Goal: Transaction & Acquisition: Obtain resource

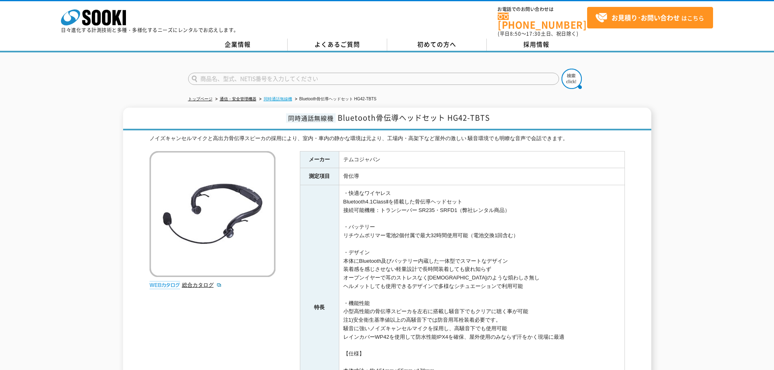
click at [278, 97] on link "同時通話無線機" at bounding box center [278, 99] width 28 height 4
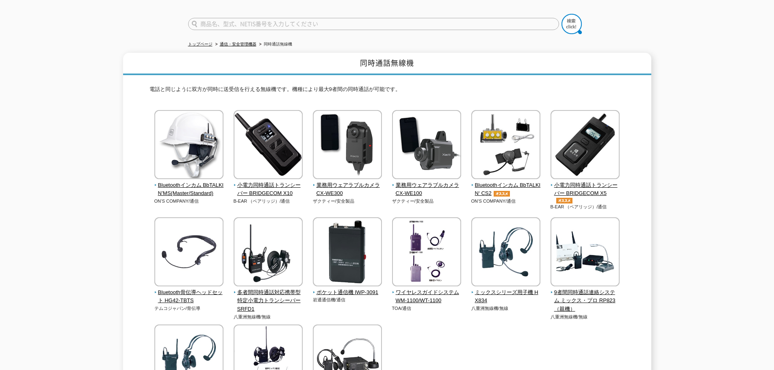
scroll to position [41, 0]
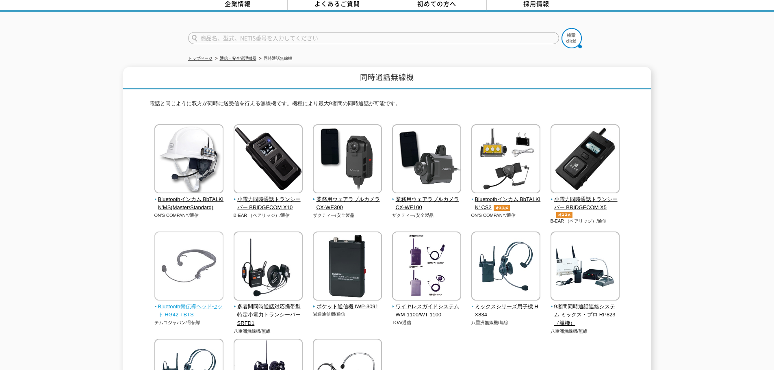
click at [193, 309] on span "Bluetooth骨伝導ヘッドセット HG42-TBTS" at bounding box center [189, 311] width 70 height 17
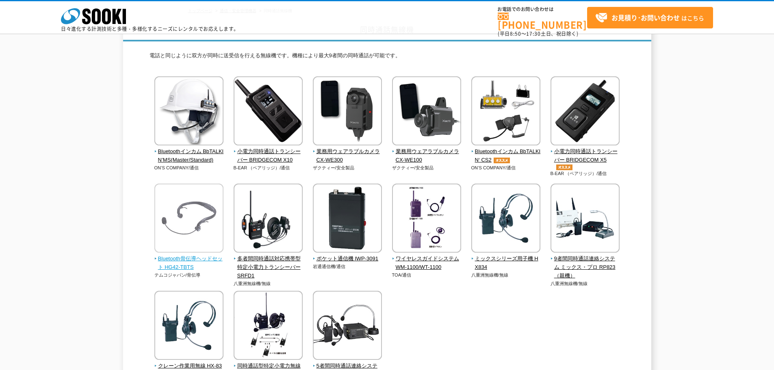
scroll to position [50, 0]
click at [174, 237] on img at bounding box center [188, 219] width 69 height 71
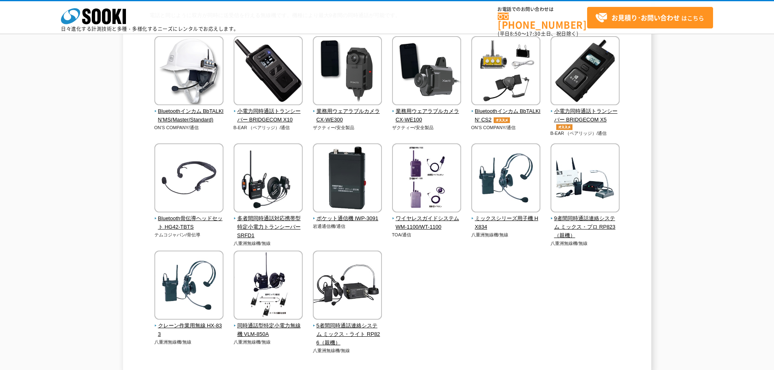
scroll to position [132, 0]
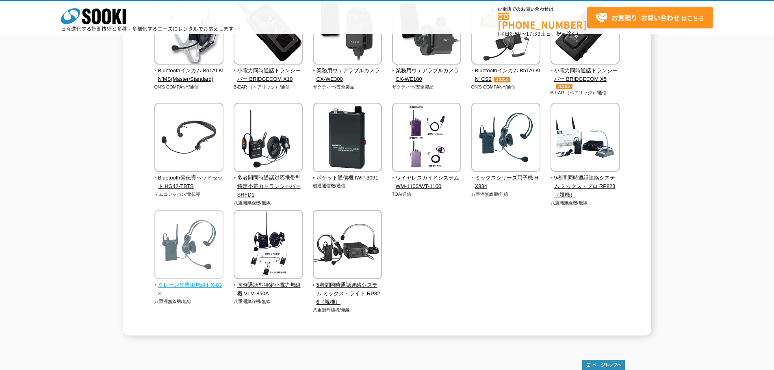
click at [163, 286] on span "クレーン作業用無線 HX-833" at bounding box center [189, 289] width 70 height 17
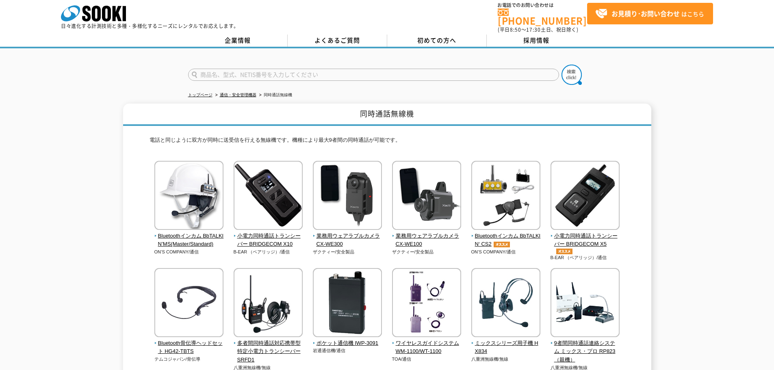
scroll to position [0, 0]
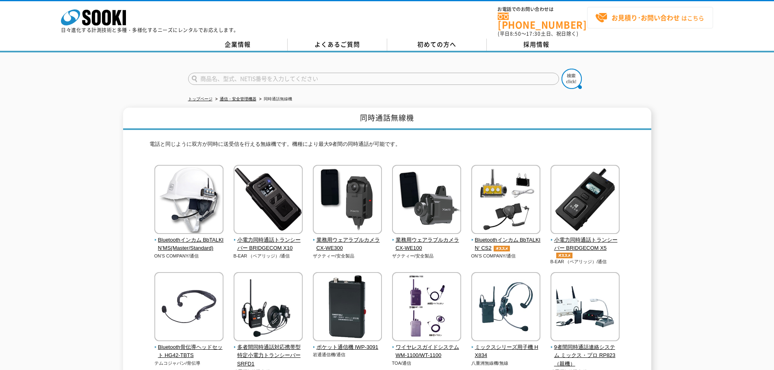
click at [670, 17] on strong "お見積り･お問い合わせ" at bounding box center [646, 18] width 68 height 10
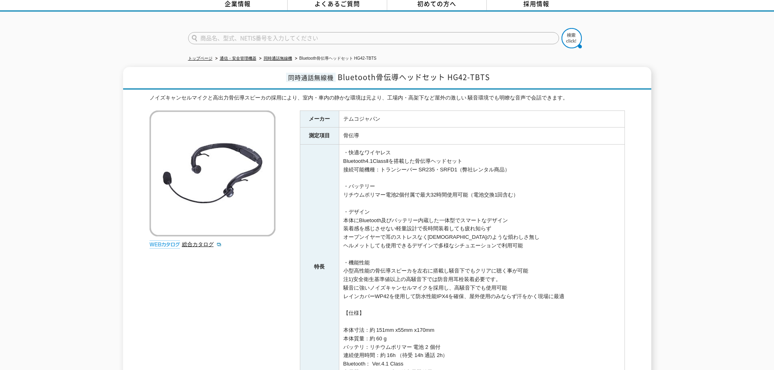
scroll to position [81, 0]
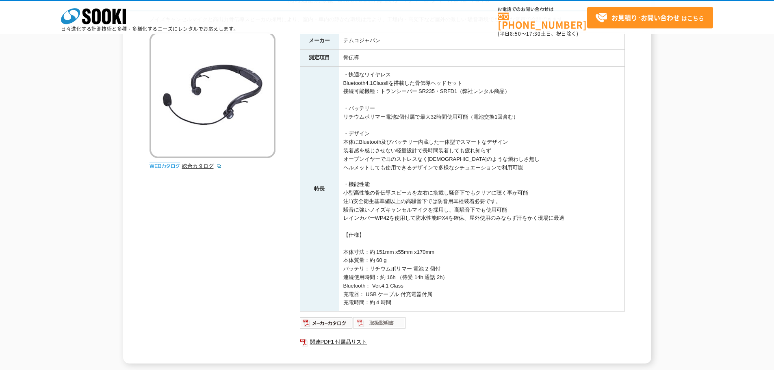
click at [372, 324] on img at bounding box center [379, 323] width 53 height 13
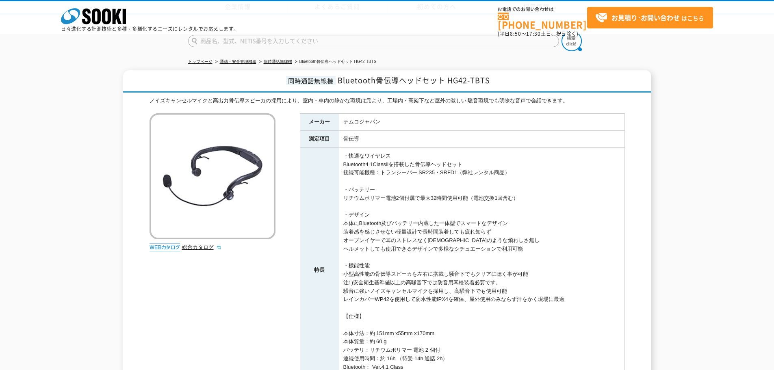
scroll to position [191, 0]
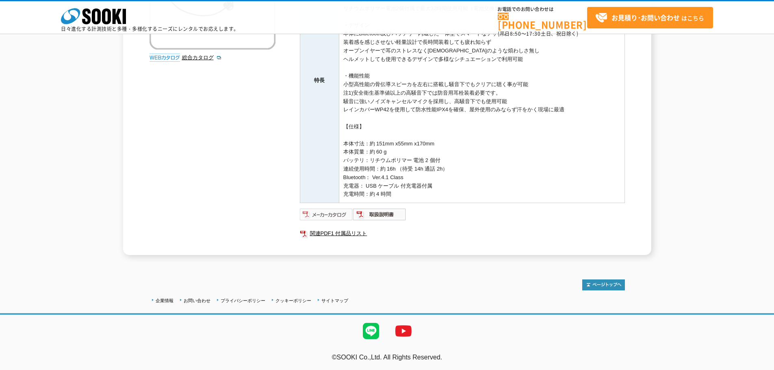
click at [328, 214] on img at bounding box center [326, 214] width 53 height 13
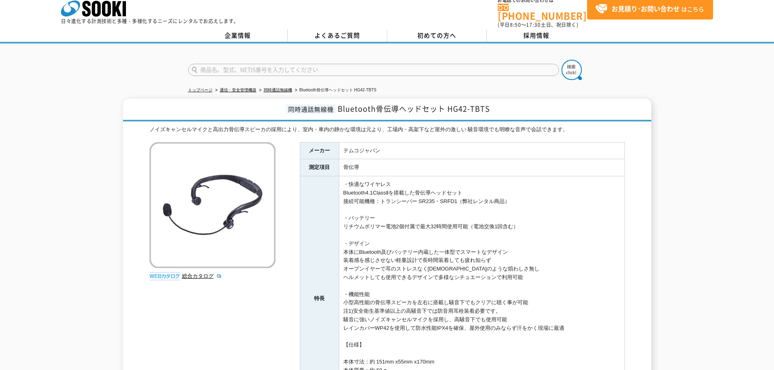
scroll to position [0, 0]
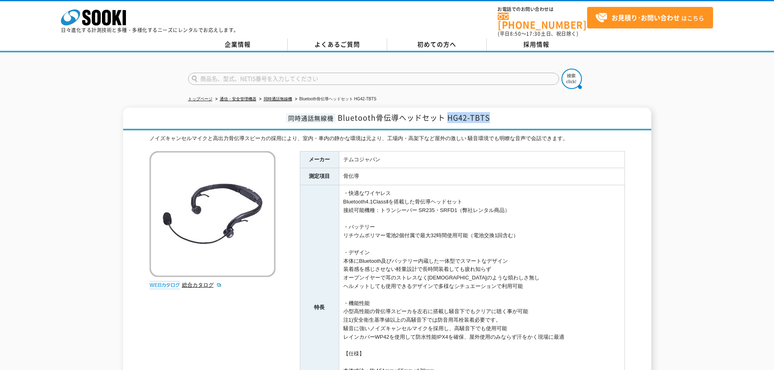
drag, startPoint x: 448, startPoint y: 117, endPoint x: 500, endPoint y: 115, distance: 52.1
click at [500, 115] on h1 "同時通話無線機 Bluetooth骨伝導ヘッドセット HG42-TBTS" at bounding box center [387, 119] width 528 height 23
copy span "HG42-TBTS"
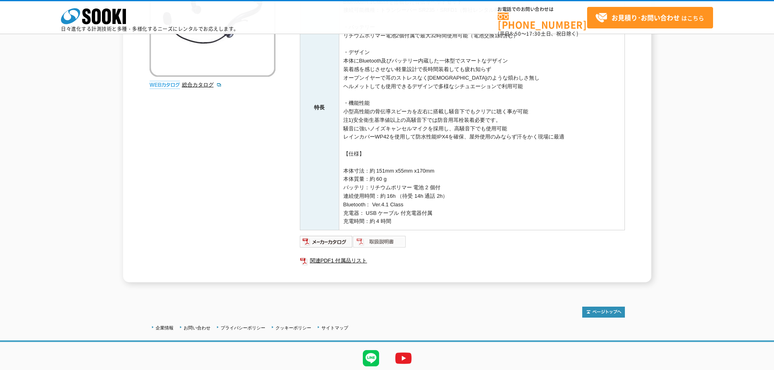
click at [368, 236] on img at bounding box center [379, 241] width 53 height 13
